Goal: Information Seeking & Learning: Learn about a topic

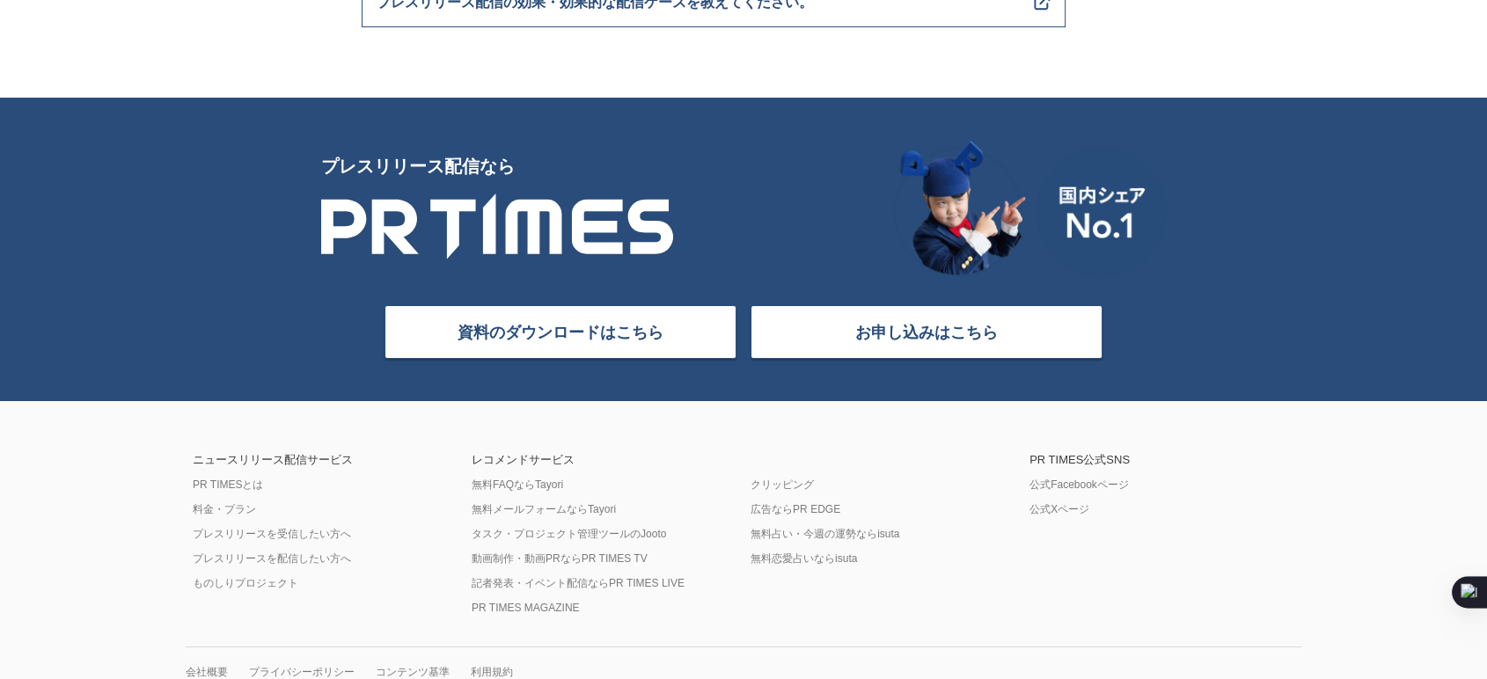
scroll to position [7134, 0]
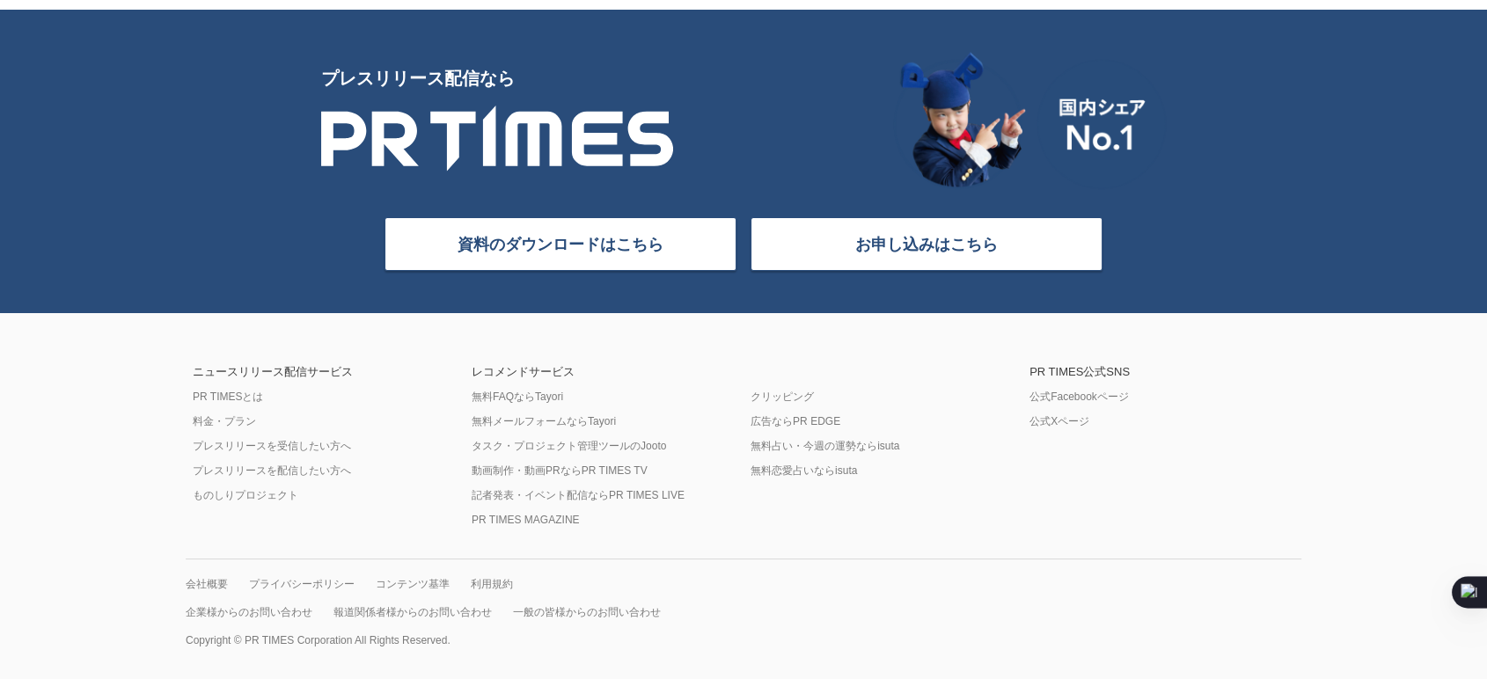
click at [282, 437] on div "ニュースリリース配信サービス PR TIMESとは 料金・プラン プレスリリースを受信したい方へ プレスリリースを配信したい方へ ものしりプロジェクト" at bounding box center [325, 446] width 279 height 161
click at [294, 444] on link "プレスリリースを受信したい方へ" at bounding box center [272, 446] width 158 height 14
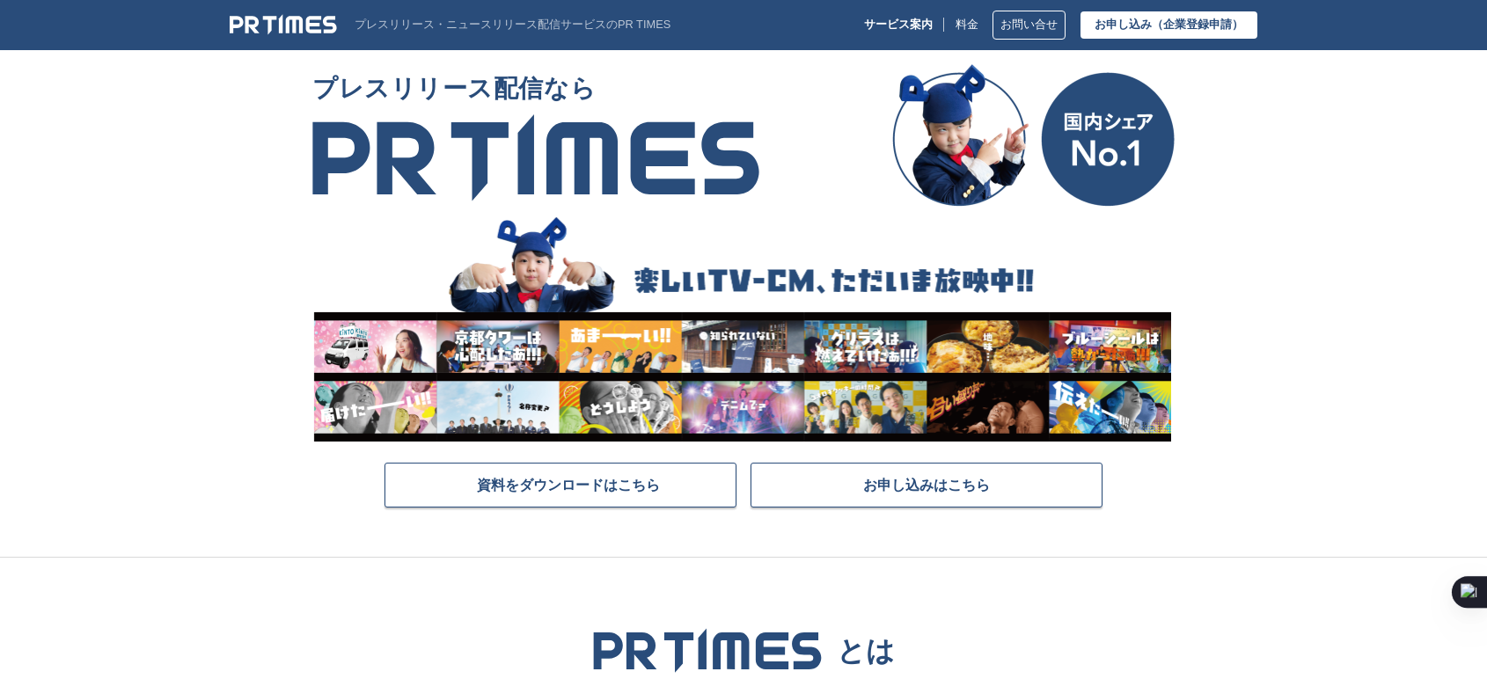
scroll to position [7134, 0]
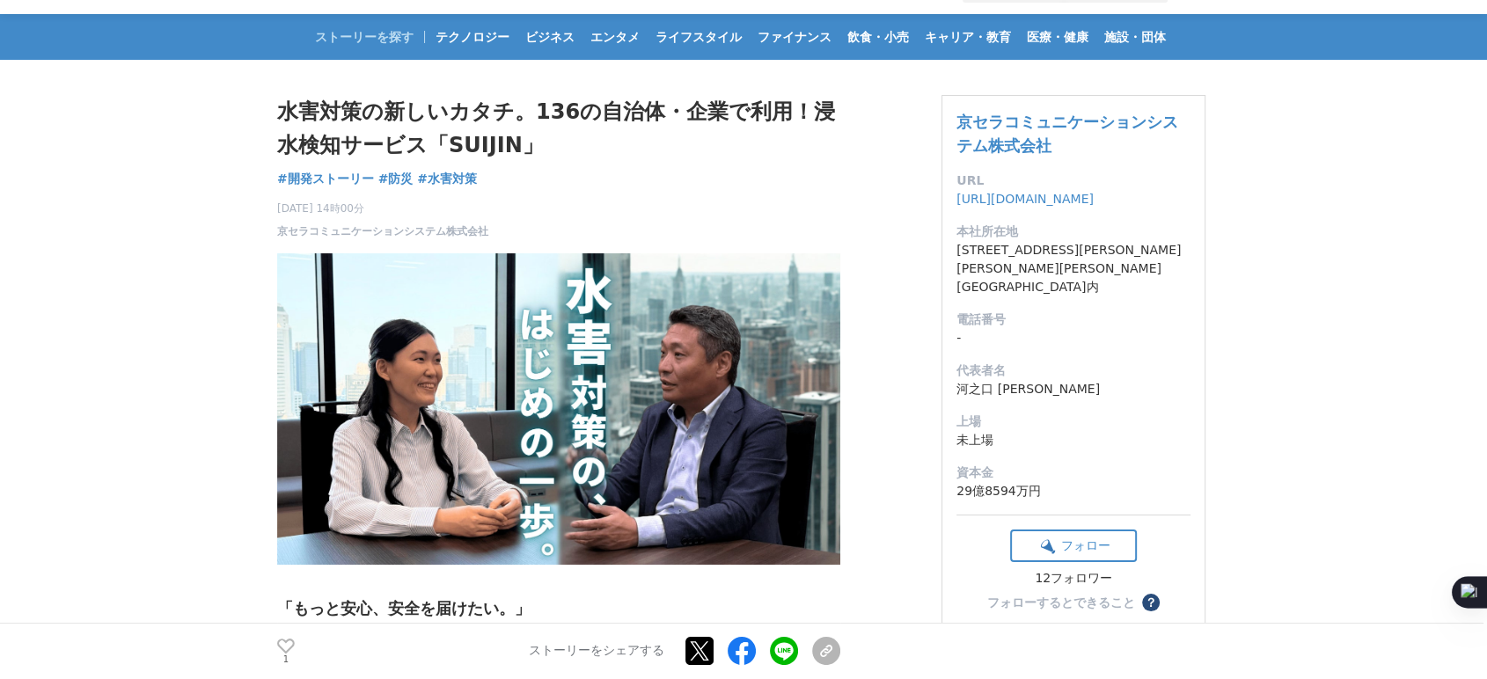
scroll to position [50, 0]
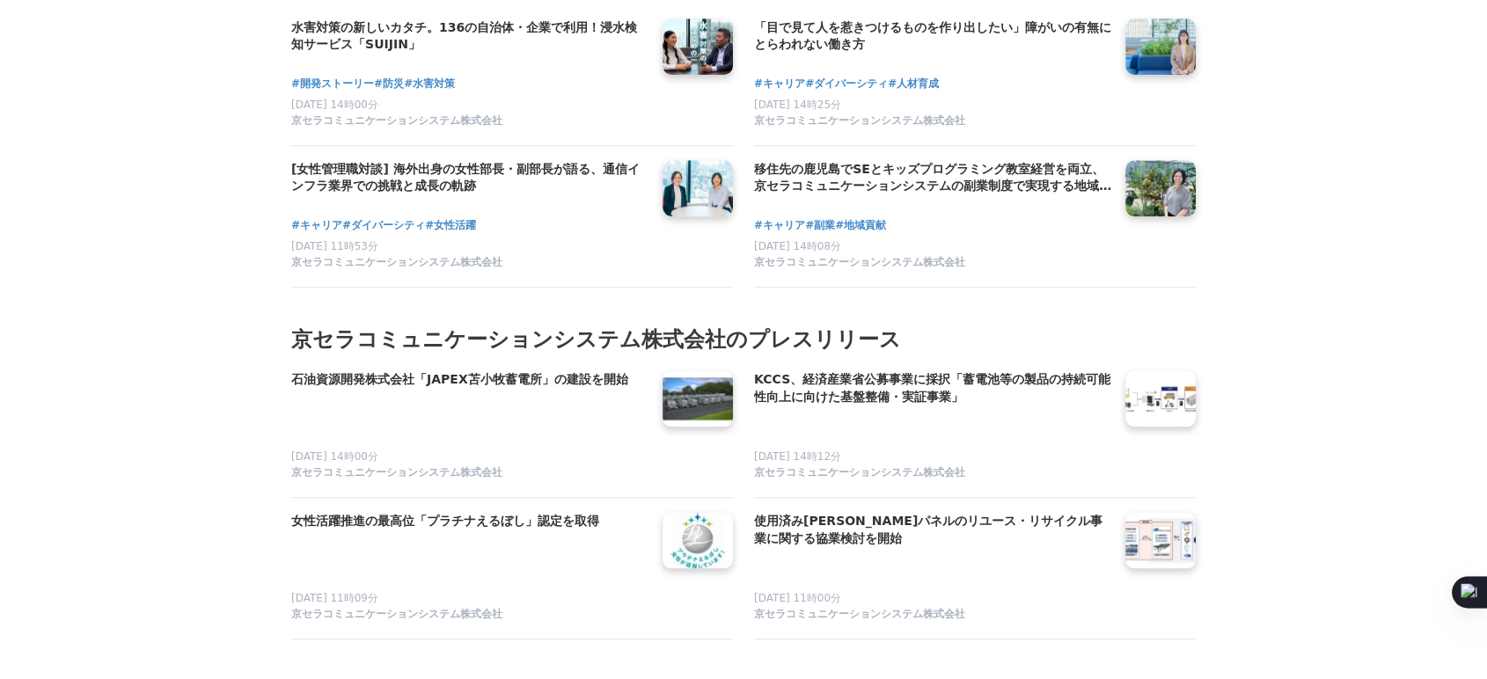
scroll to position [8387, 0]
